Goal: Transaction & Acquisition: Purchase product/service

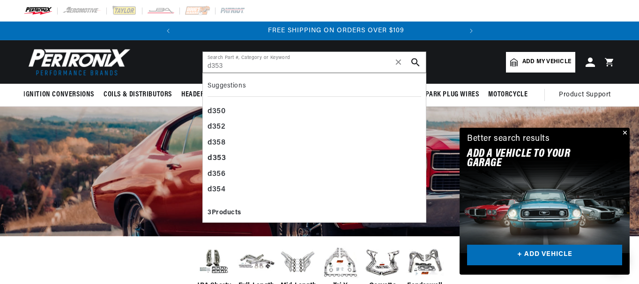
scroll to position [0, 284]
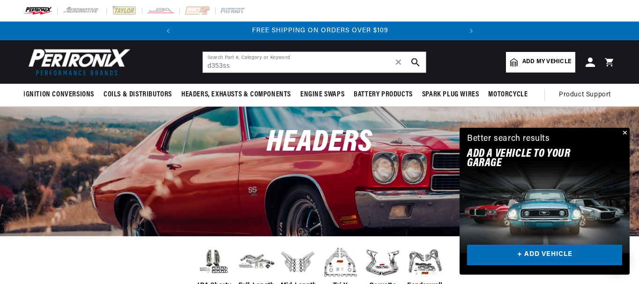
type input "d353ss"
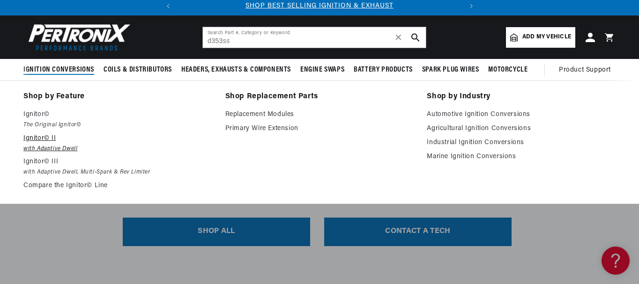
scroll to position [47, 0]
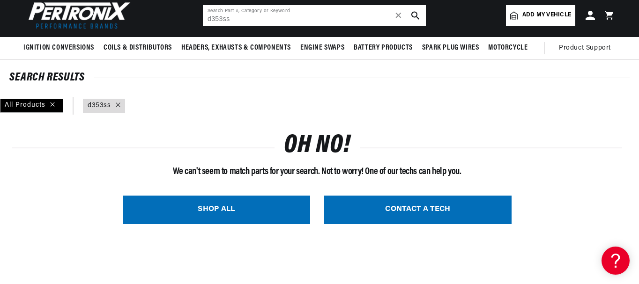
click at [235, 16] on input "d353ss" at bounding box center [314, 15] width 223 height 21
type input "d"
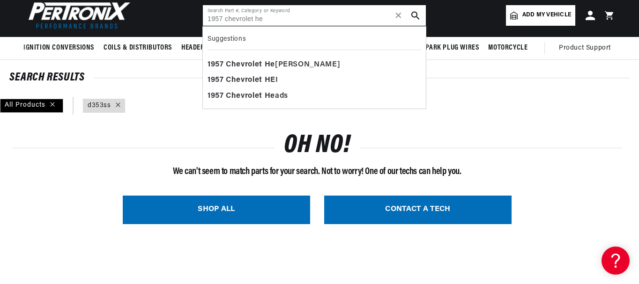
scroll to position [0, 0]
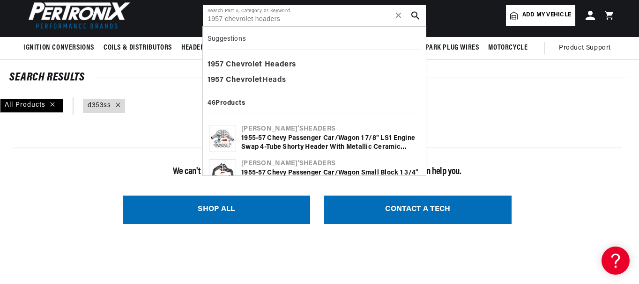
type input "1957 chevrolet headers"
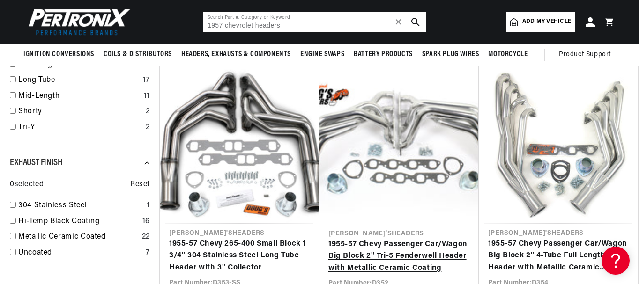
scroll to position [141, 0]
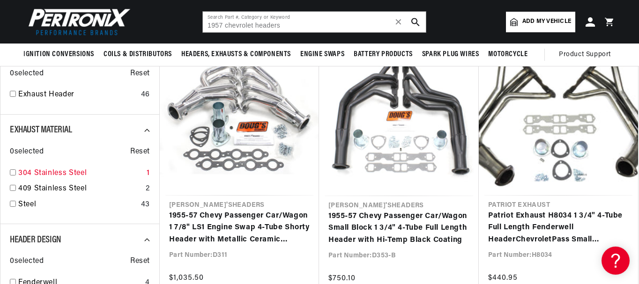
click at [12, 172] on input "checkbox" at bounding box center [13, 173] width 6 height 6
checkbox input "true"
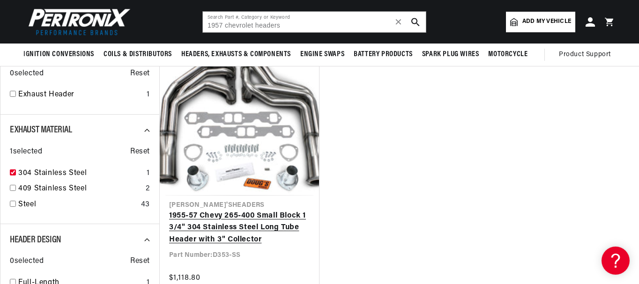
click at [244, 210] on link "1955-57 Chevy 265-400 Small Block 1 3/4" 304 Stainless Steel Long Tube Header w…" at bounding box center [239, 228] width 141 height 36
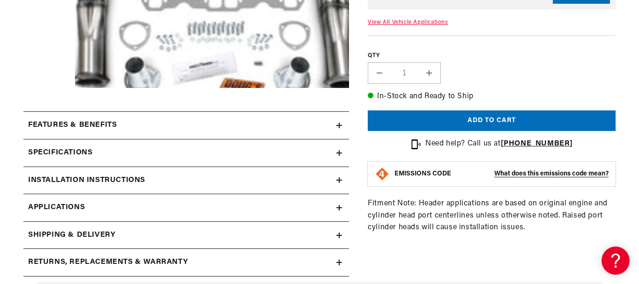
click at [134, 150] on div "Specifications" at bounding box center [179, 153] width 313 height 12
